Goal: Find contact information: Find contact information

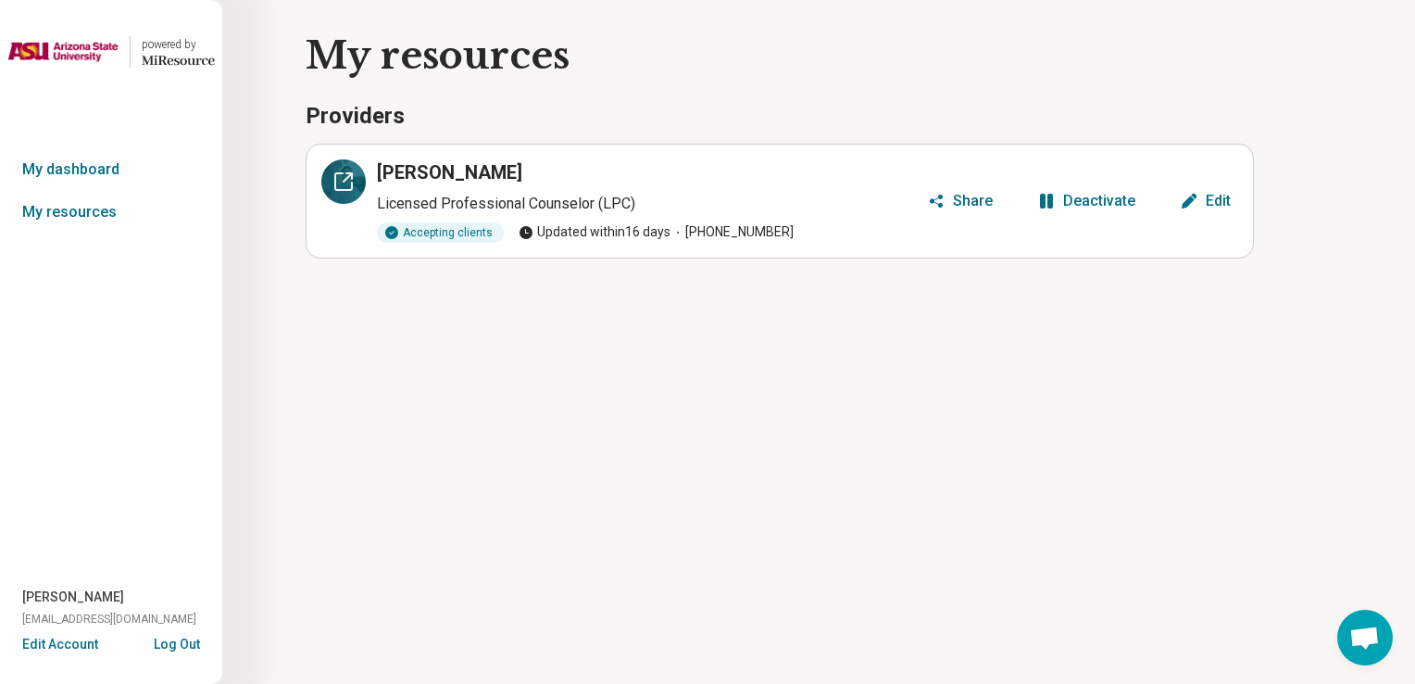
click at [340, 187] on icon at bounding box center [344, 181] width 22 height 22
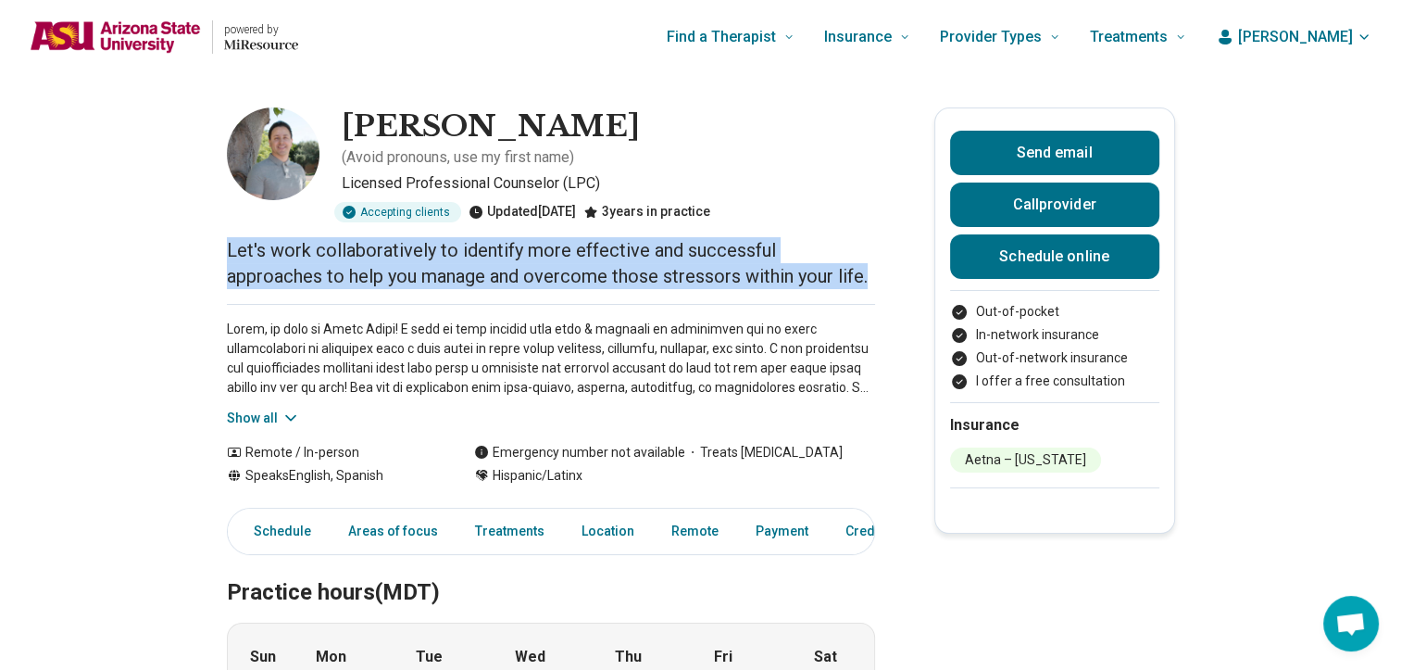
drag, startPoint x: 808, startPoint y: 255, endPoint x: 213, endPoint y: 232, distance: 595.1
copy p "Let's work collaboratively to identify more effective and successful approaches…"
click at [287, 408] on icon at bounding box center [291, 417] width 19 height 19
